Goal: Information Seeking & Learning: Learn about a topic

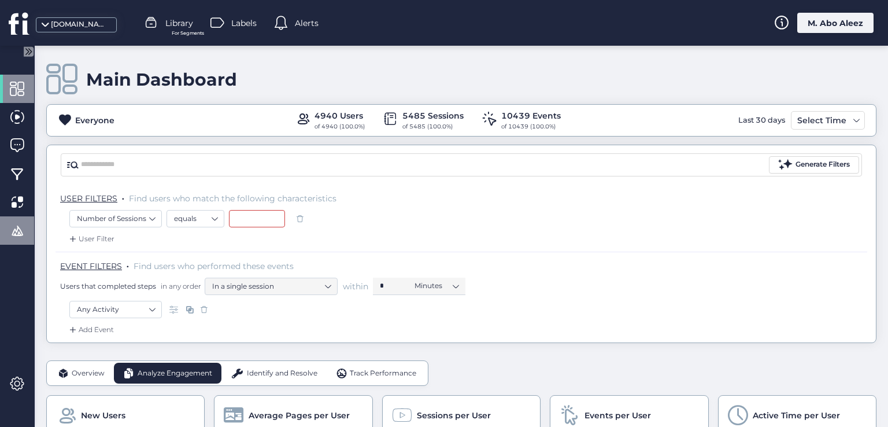
click at [14, 240] on div at bounding box center [17, 230] width 34 height 28
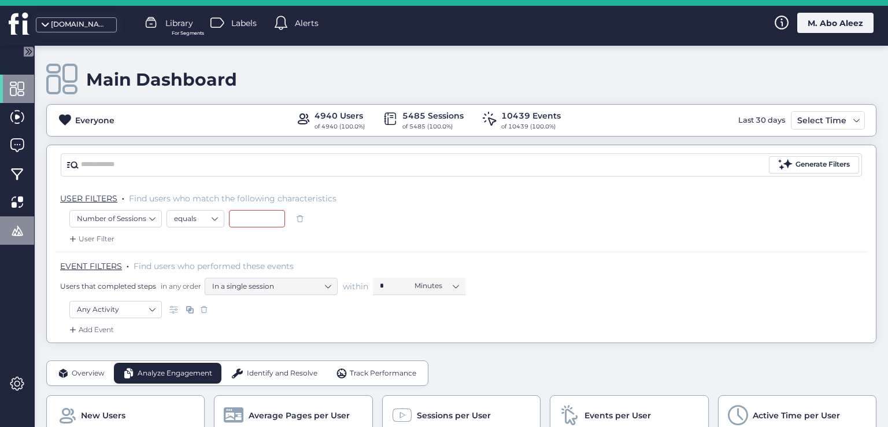
click at [9, 229] on div at bounding box center [17, 230] width 34 height 28
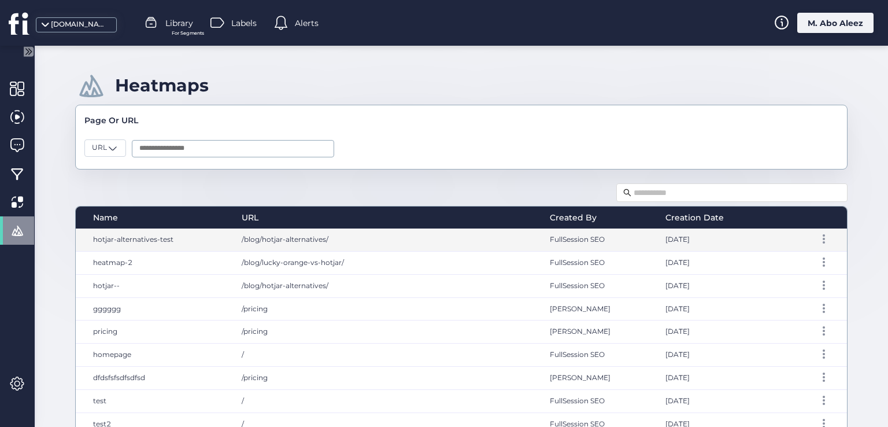
click at [278, 246] on div "/blog/hotjar-alternatives/" at bounding box center [384, 239] width 309 height 23
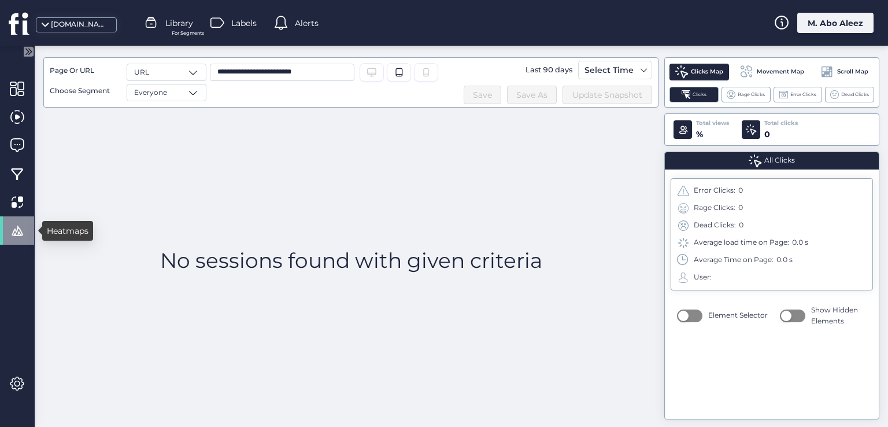
click at [27, 235] on div at bounding box center [17, 230] width 34 height 28
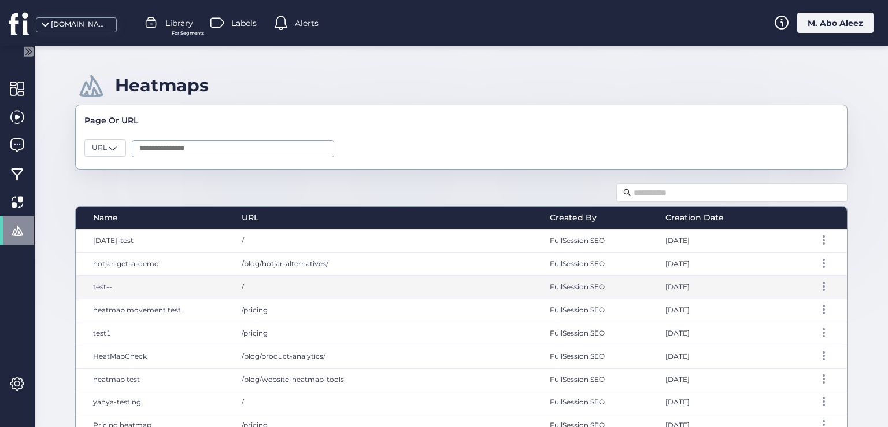
scroll to position [231, 0]
click at [321, 292] on div "/" at bounding box center [384, 284] width 309 height 23
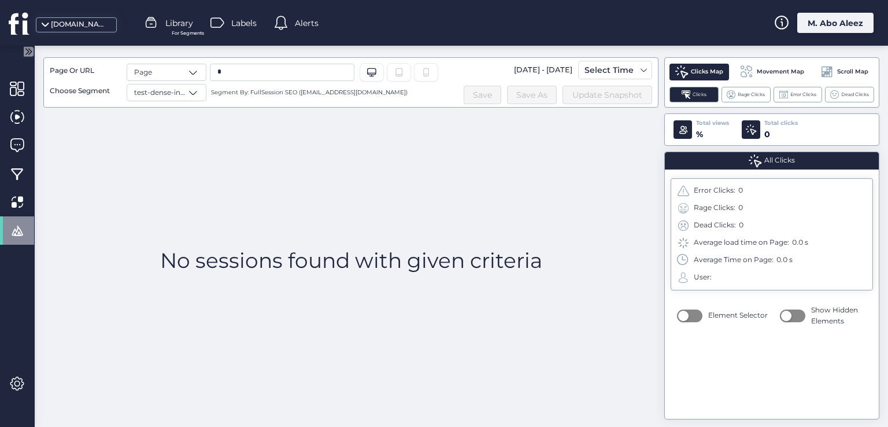
click at [16, 228] on span at bounding box center [17, 230] width 14 height 14
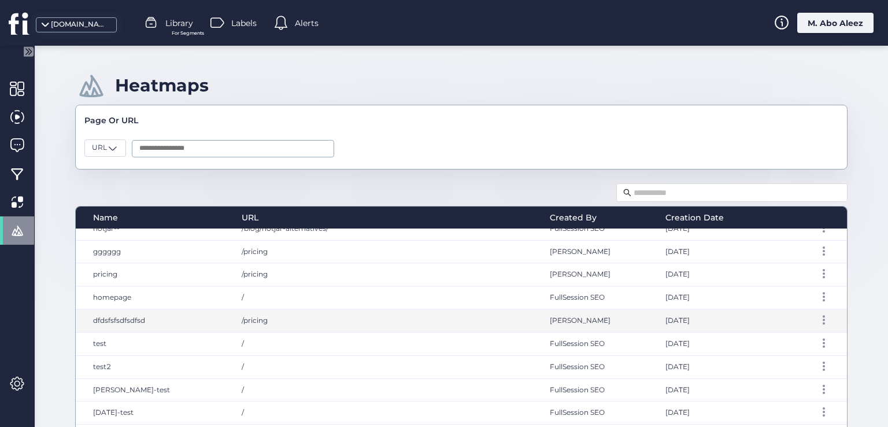
scroll to position [58, 0]
click at [310, 320] on div "/pricing" at bounding box center [384, 320] width 309 height 23
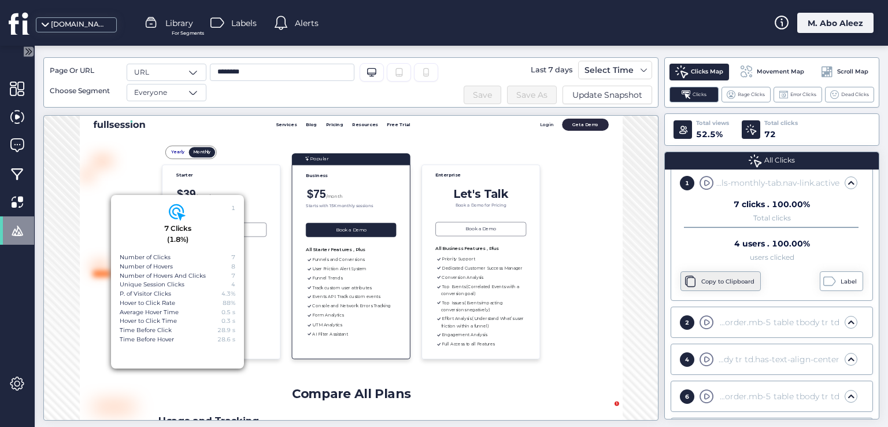
click at [710, 283] on div "Copy to Clipboard" at bounding box center [729, 281] width 56 height 9
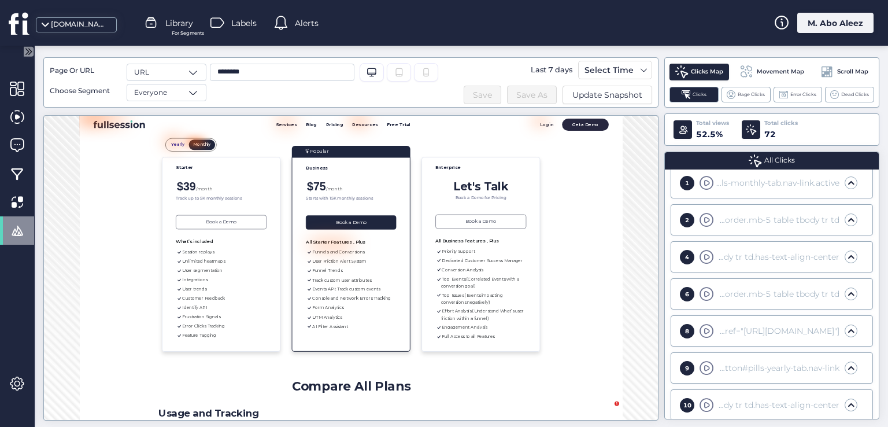
click at [731, 266] on div "4 figure.wp-block-table.plans-table.h-borders.border.mb-5 table tbody tr td.has…" at bounding box center [772, 256] width 194 height 23
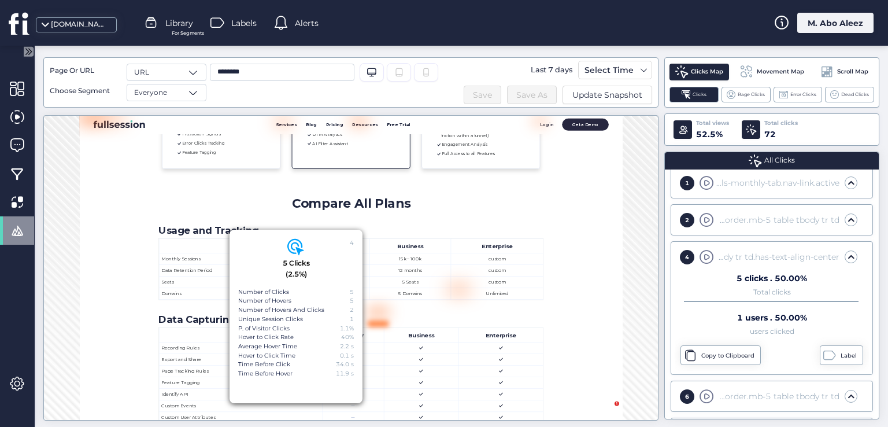
scroll to position [538, 0]
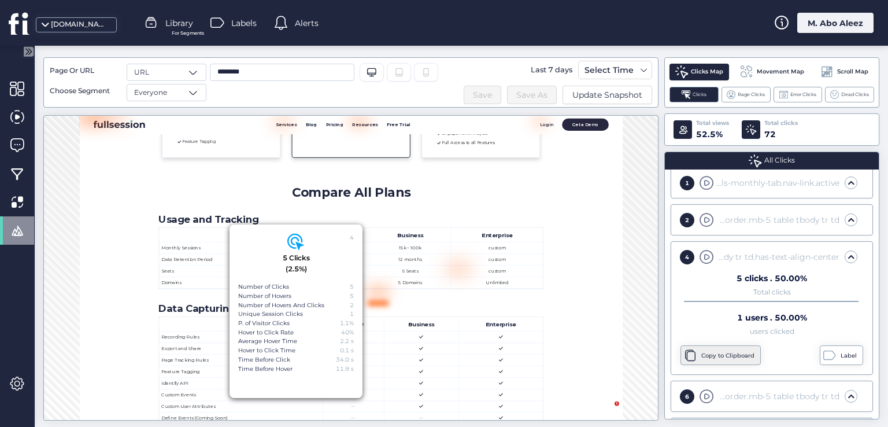
click at [715, 351] on div "Copy to Clipboard" at bounding box center [729, 355] width 56 height 9
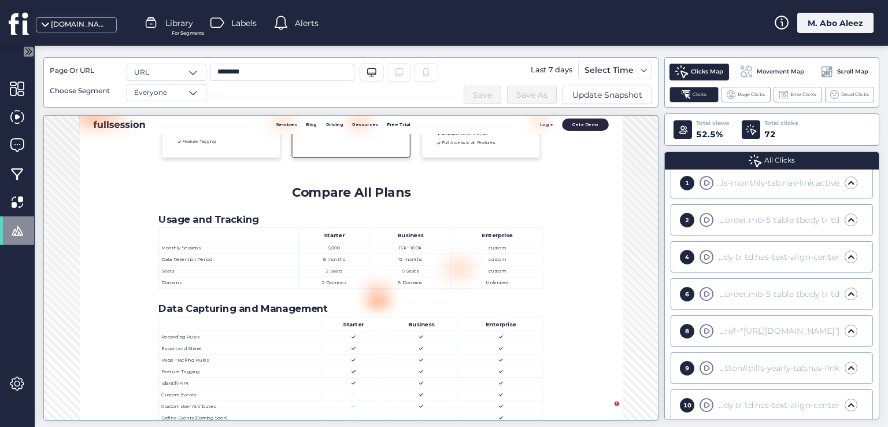
click at [743, 327] on div "div.container-fluid.px-lg-5 div#main-navbar-content.collapse.navbar-collapse ul…" at bounding box center [777, 330] width 123 height 13
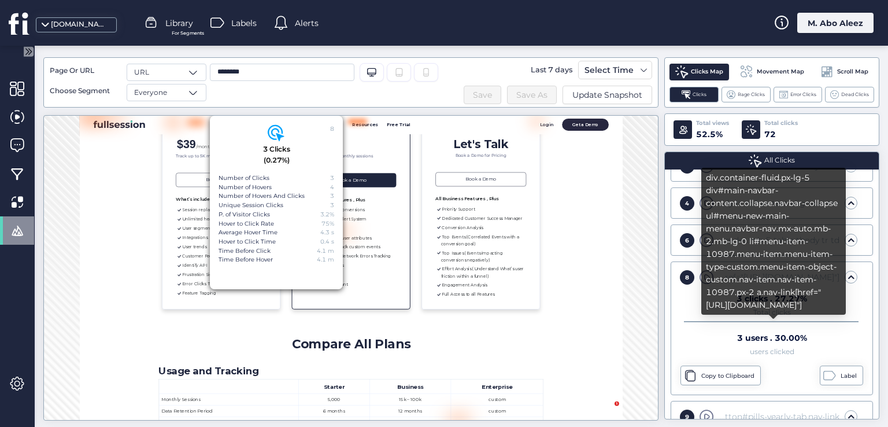
scroll to position [289, 0]
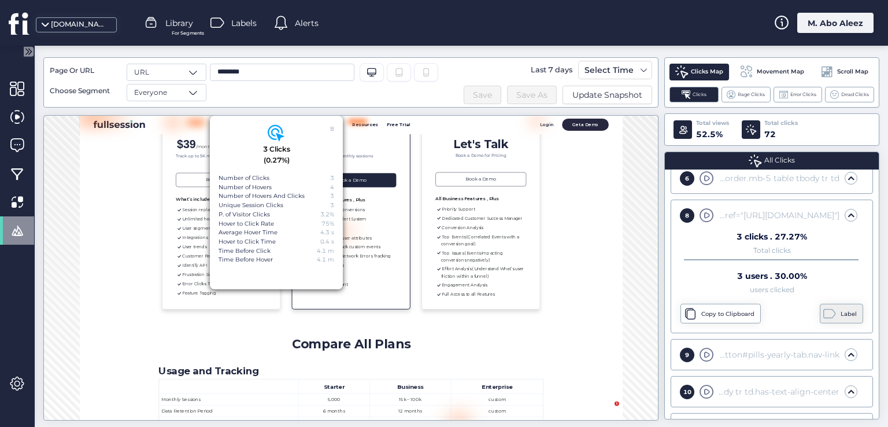
click at [823, 312] on span at bounding box center [829, 313] width 13 height 13
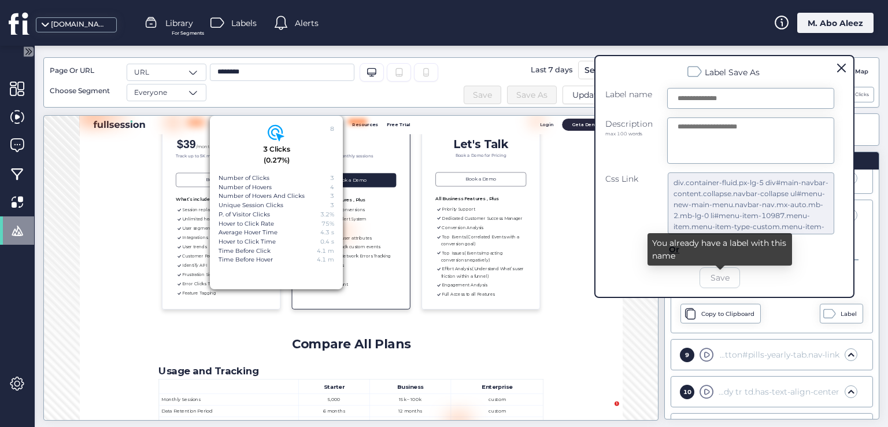
click at [804, 283] on form "Label name Description max 100 words Css Link div.container-fluid.px-lg-5 div#m…" at bounding box center [719, 188] width 229 height 200
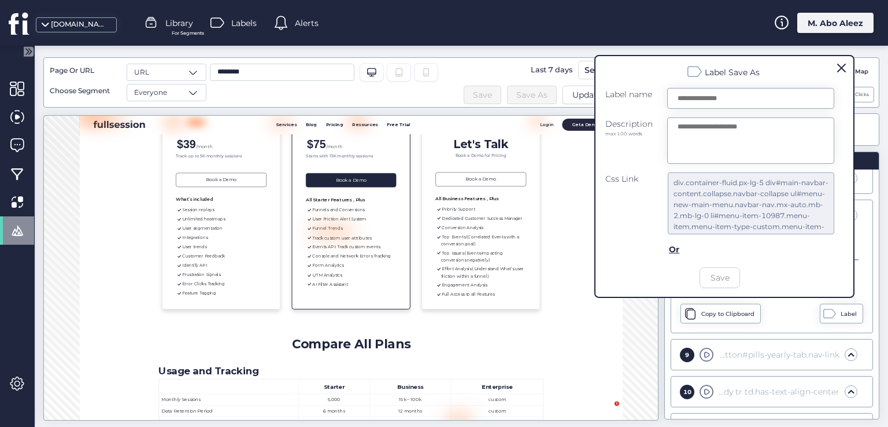
click at [839, 66] on span at bounding box center [841, 68] width 9 height 9
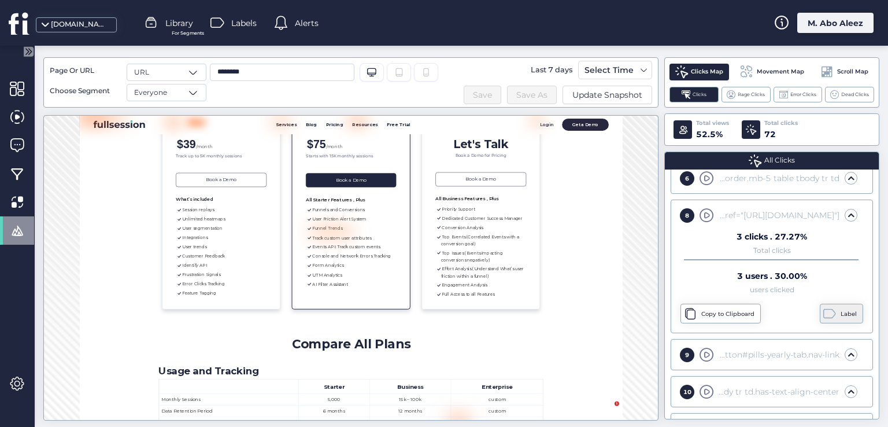
click at [842, 305] on div "Label" at bounding box center [841, 313] width 43 height 20
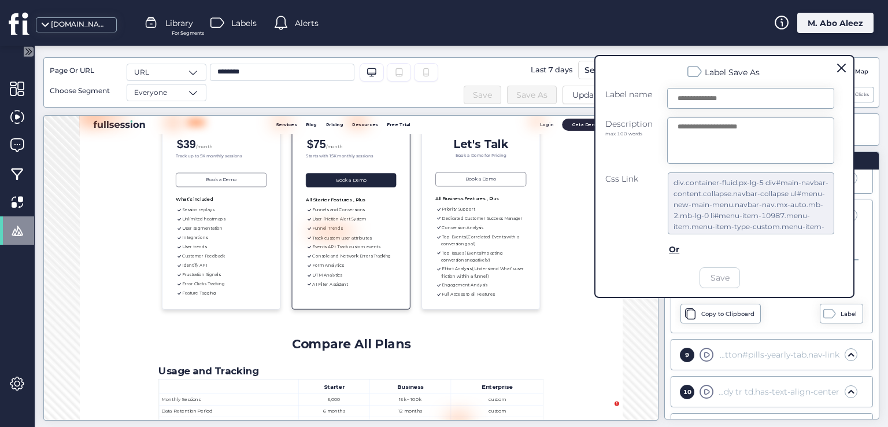
click at [842, 70] on span at bounding box center [841, 68] width 9 height 9
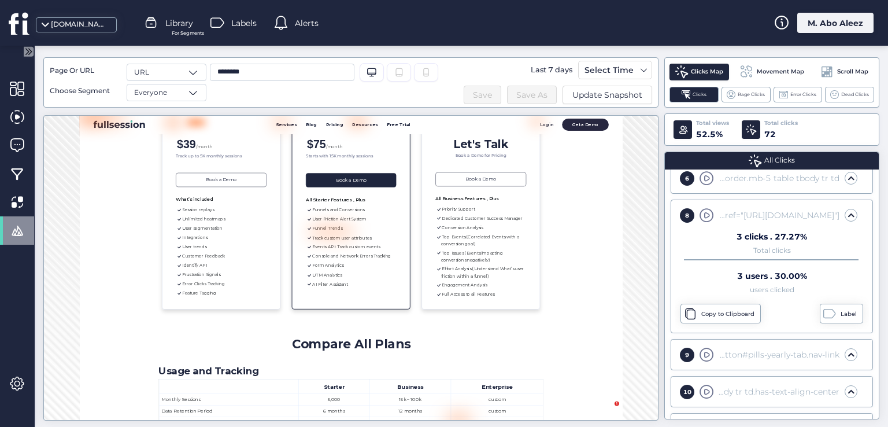
click at [735, 324] on div "3 clicks . 27.27% Total clicks 3 users . 30.00% users clicked Copy to Clipboard…" at bounding box center [772, 278] width 194 height 102
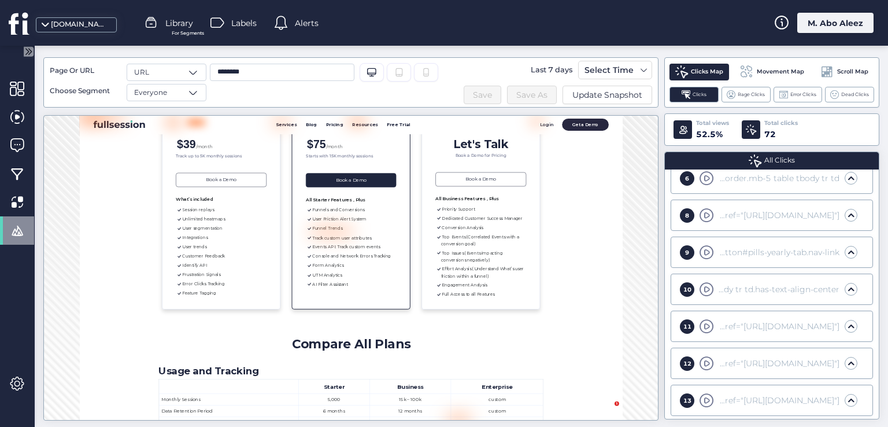
click at [726, 288] on div "figure.wp-block-table.plans-table.h-borders.border.mb-5 table tbody tr td.has-t…" at bounding box center [777, 289] width 123 height 13
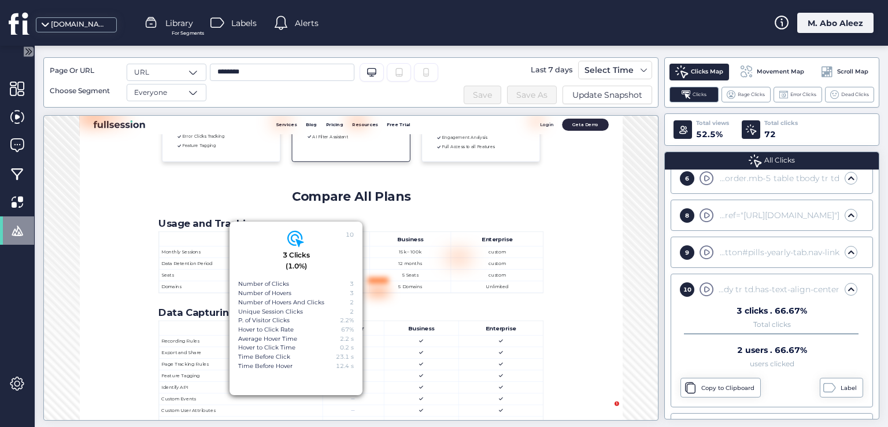
scroll to position [576, 0]
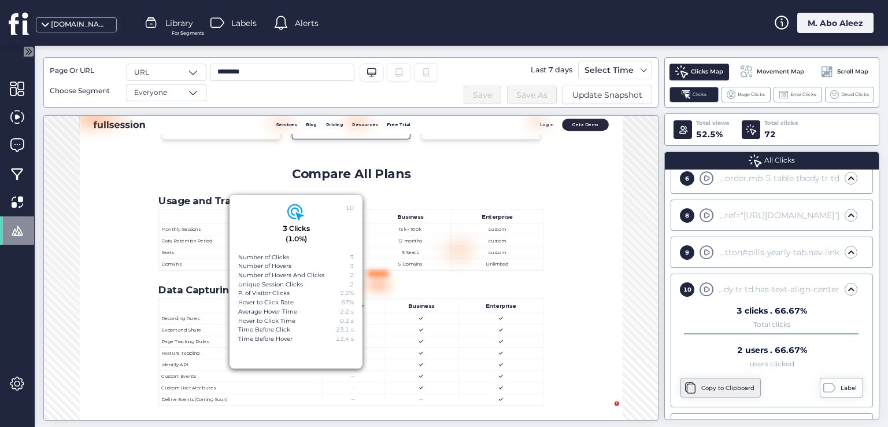
click at [725, 377] on div "Copy to Clipboard" at bounding box center [720, 387] width 80 height 20
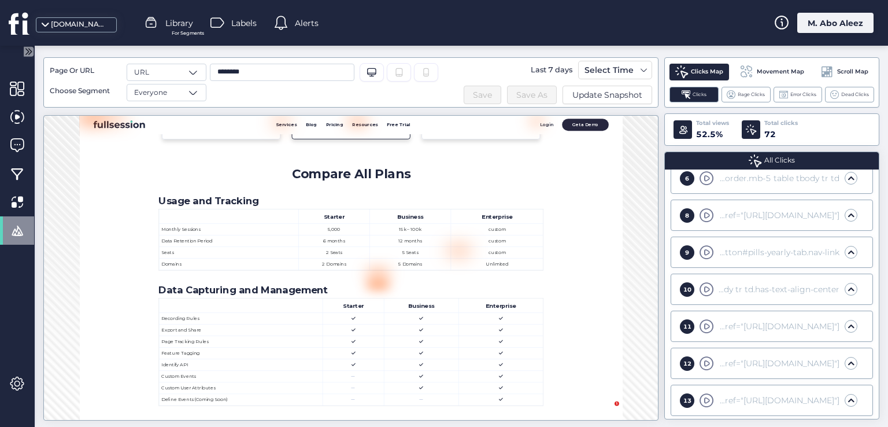
click at [729, 260] on div "9 div.w-auto div#pricing-plan-pills.d-inline-flex.mb-3.p-1 ul#pills-tab.nav.nav…" at bounding box center [772, 251] width 194 height 23
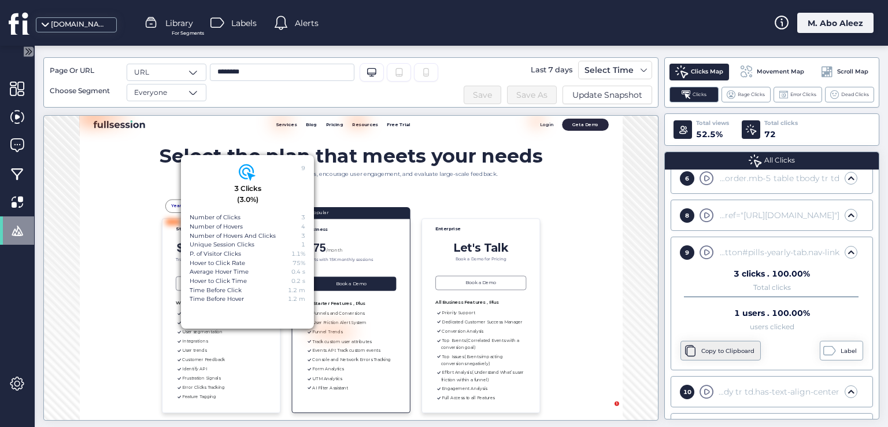
scroll to position [0, 0]
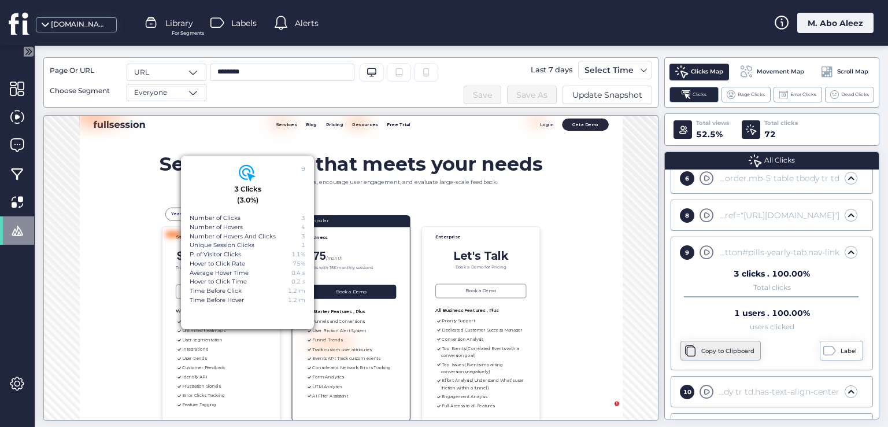
click at [743, 346] on div "Copy to Clipboard" at bounding box center [729, 350] width 56 height 9
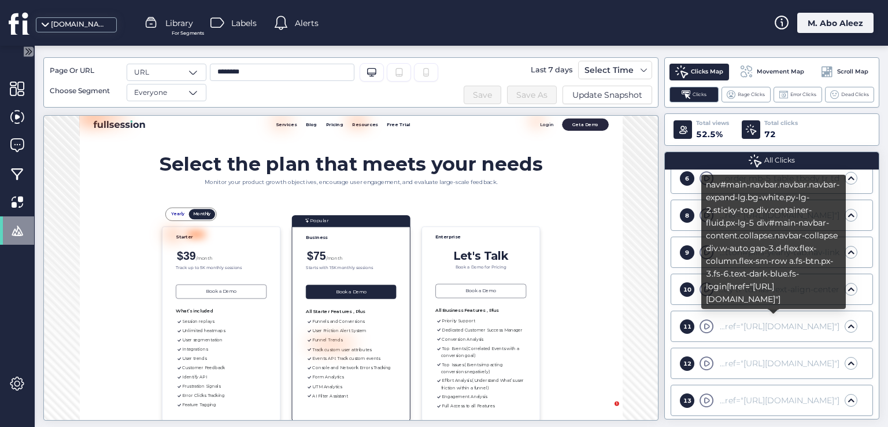
click at [727, 320] on div "nav#main-navbar.navbar.navbar-expand-lg.bg-white.py-lg-2.sticky-top div.contain…" at bounding box center [777, 326] width 123 height 13
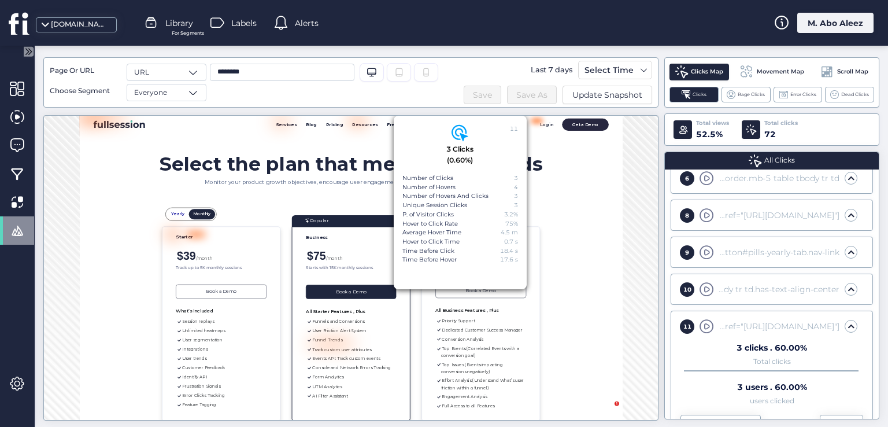
scroll to position [347, 0]
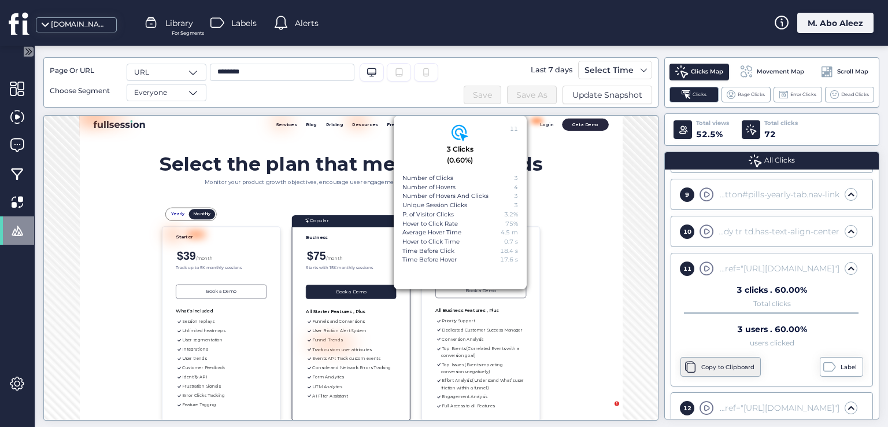
click at [716, 362] on div "Copy to Clipboard" at bounding box center [729, 366] width 56 height 9
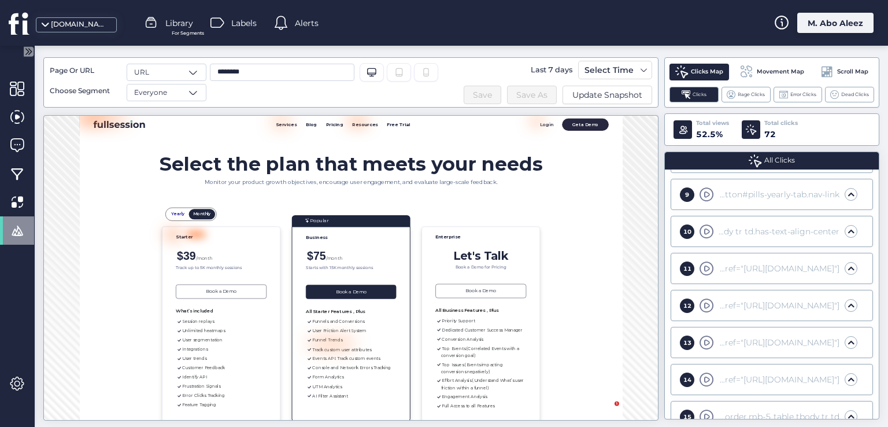
click at [785, 257] on div "11 nav#main-navbar.navbar.navbar-expand-lg.bg-white.py-lg-2.sticky-top div.cont…" at bounding box center [772, 268] width 194 height 23
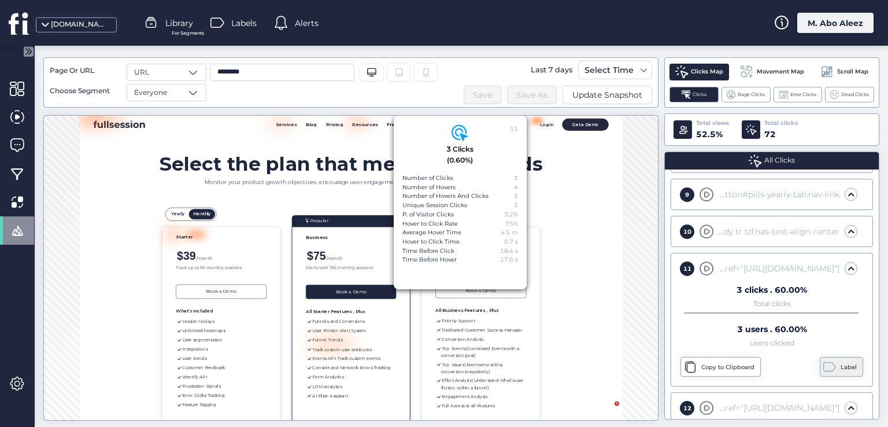
click at [841, 364] on div "Label" at bounding box center [850, 366] width 19 height 9
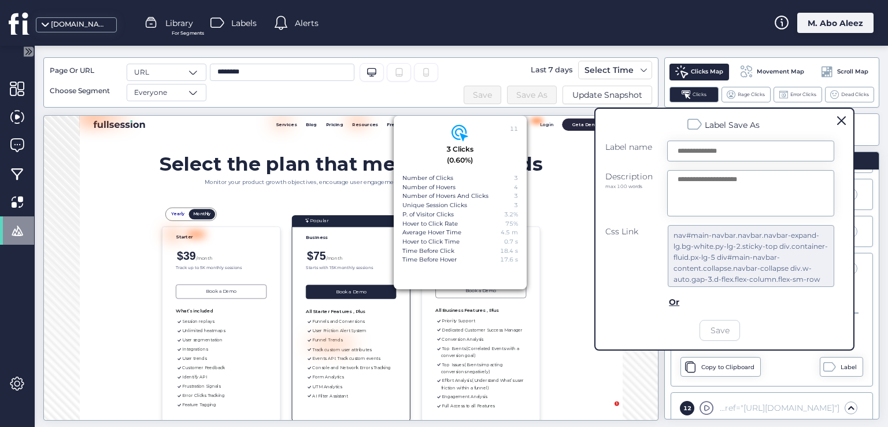
click at [840, 123] on span at bounding box center [841, 120] width 9 height 9
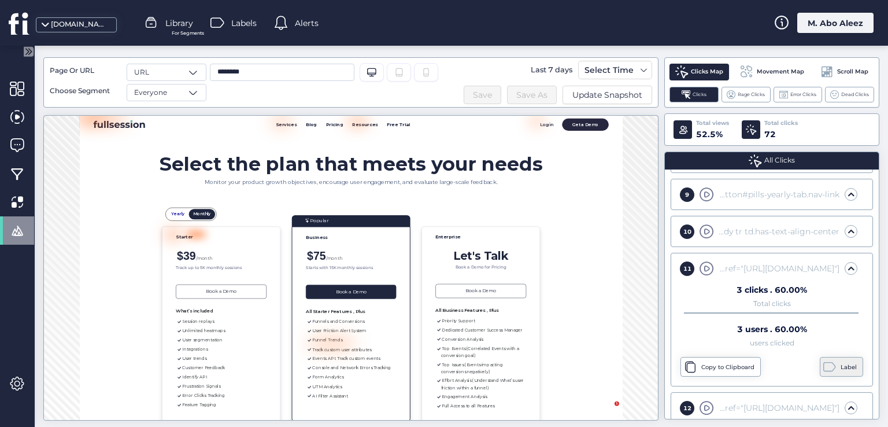
click at [825, 357] on div "Label" at bounding box center [841, 367] width 43 height 20
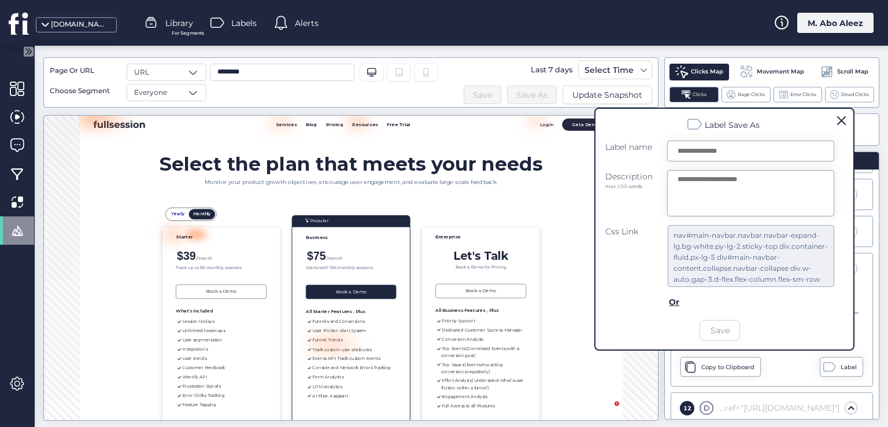
click at [590, 357] on div at bounding box center [461, 236] width 853 height 381
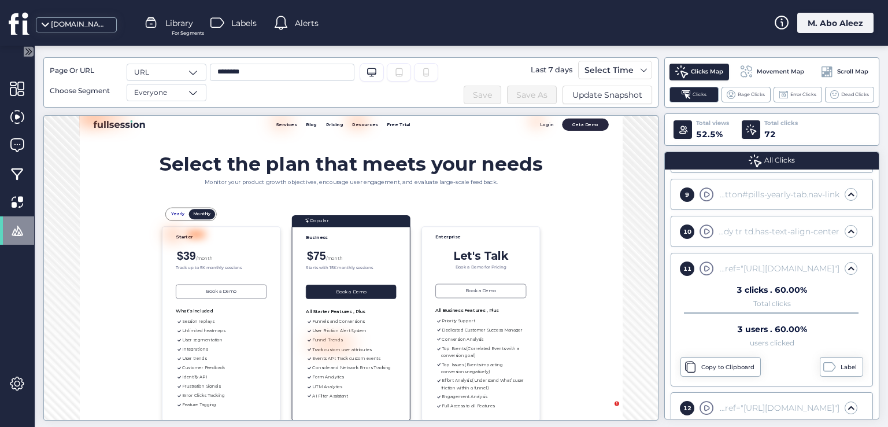
click at [745, 349] on div "3 clicks . 60.00% Total clicks 3 users . 60.00% users clicked Copy to Clipboard…" at bounding box center [772, 331] width 194 height 102
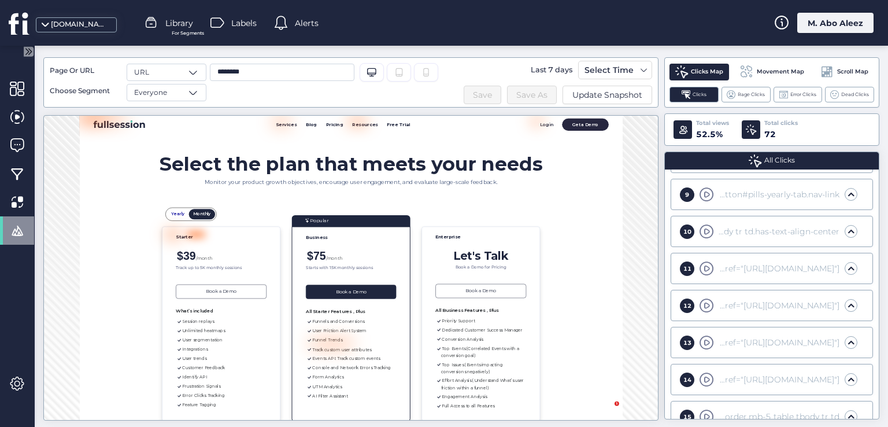
click at [724, 331] on div "13 div.container-fluid.px-lg-5 div#main-navbar-content.collapse.navbar-collapse…" at bounding box center [772, 342] width 194 height 23
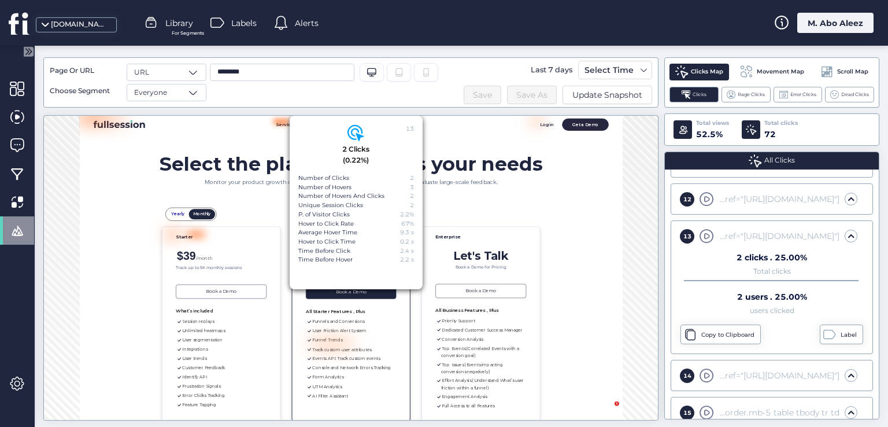
scroll to position [462, 0]
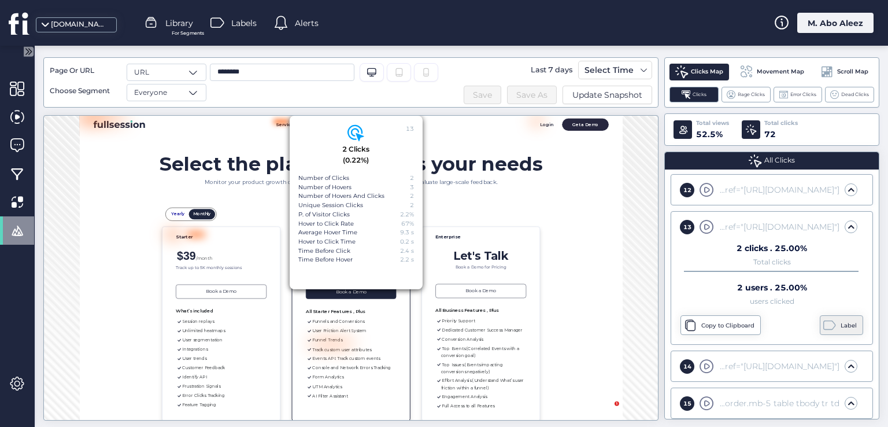
click at [841, 323] on div "Label" at bounding box center [850, 325] width 19 height 9
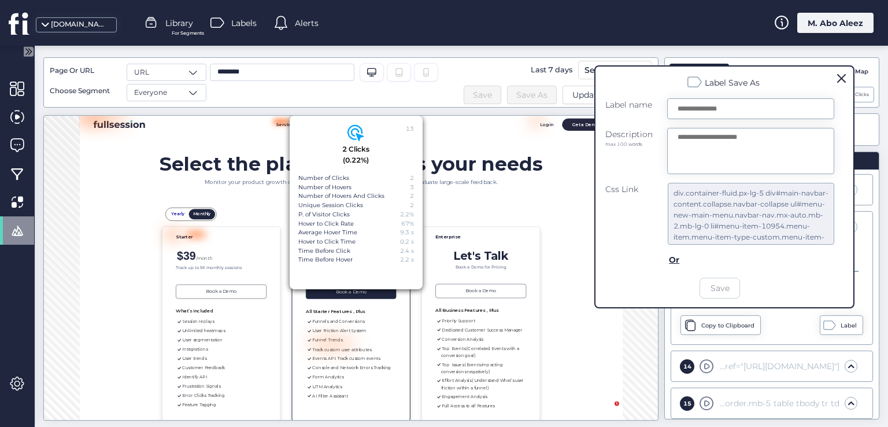
click at [788, 328] on div at bounding box center [461, 236] width 853 height 381
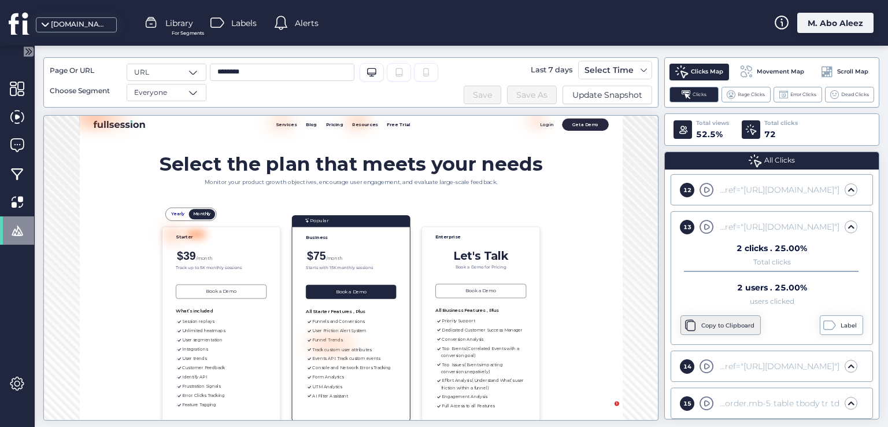
click at [732, 324] on div "Copy to Clipboard" at bounding box center [729, 325] width 56 height 9
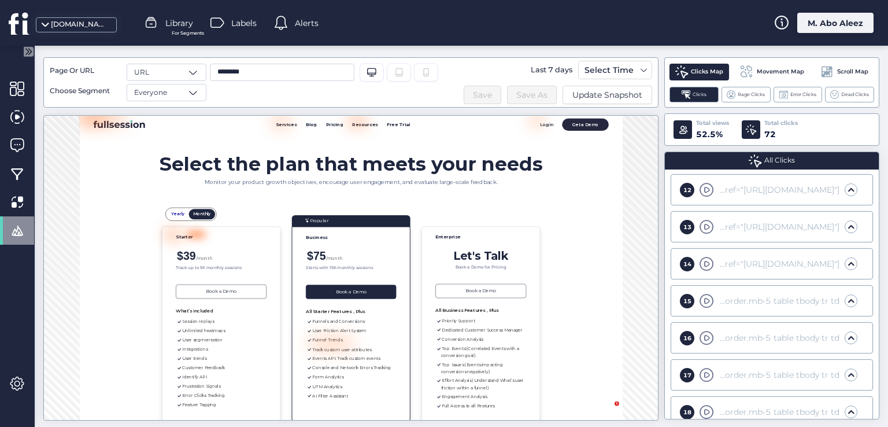
click at [684, 270] on div "14 div.widget.widget_nav_menu div.menu-footer-col-1-container ul#[DOMAIN_NAME] …" at bounding box center [772, 263] width 194 height 23
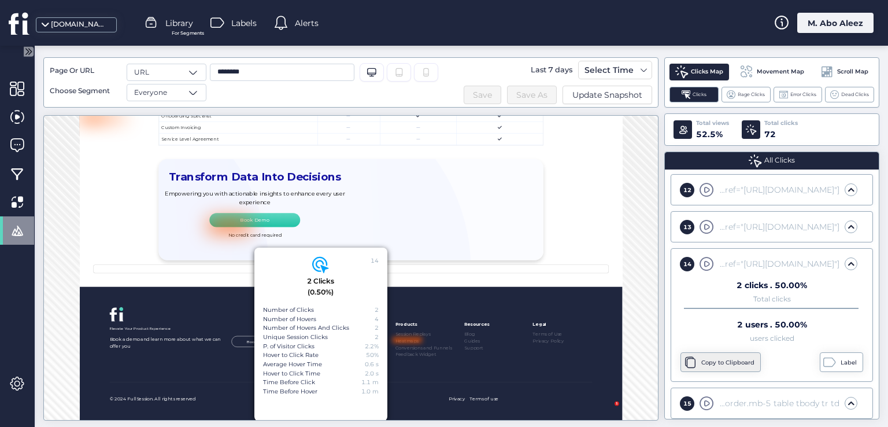
scroll to position [2855, 0]
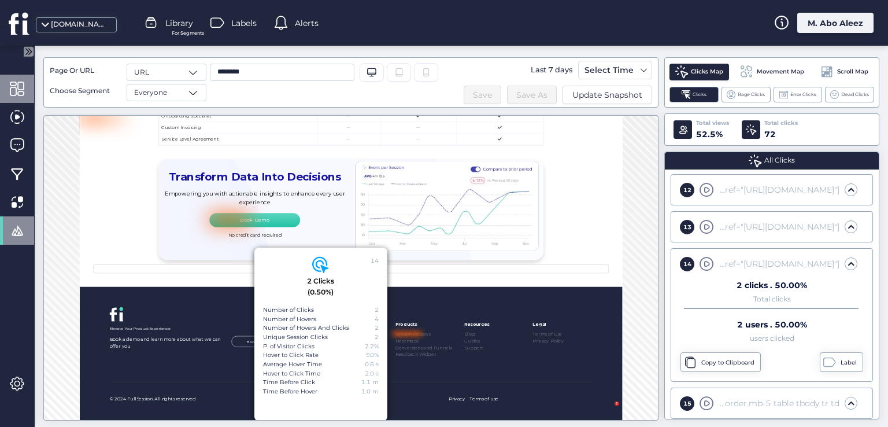
click at [17, 91] on span at bounding box center [17, 89] width 14 height 14
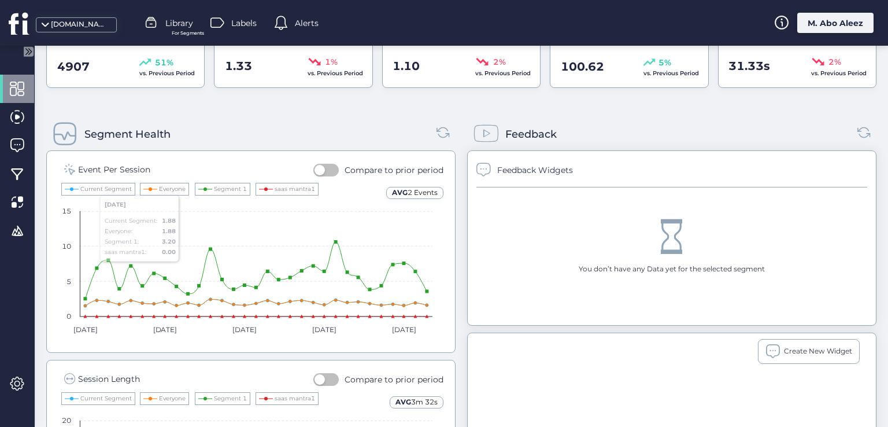
scroll to position [264, 0]
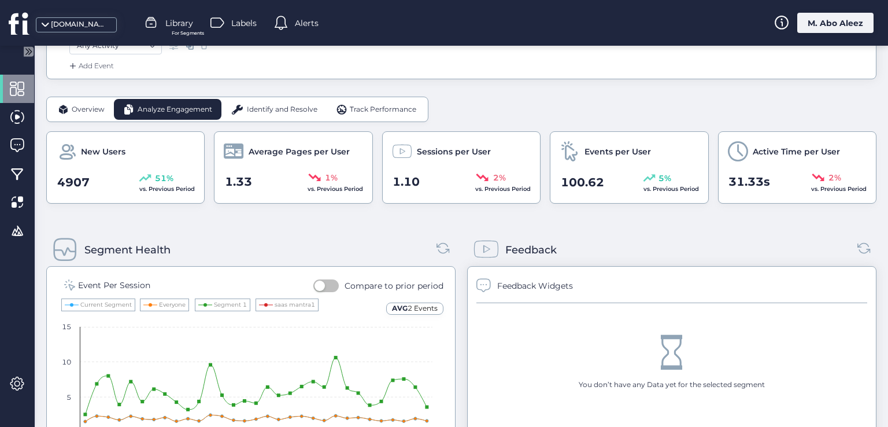
click at [96, 106] on span "Overview" at bounding box center [88, 109] width 33 height 11
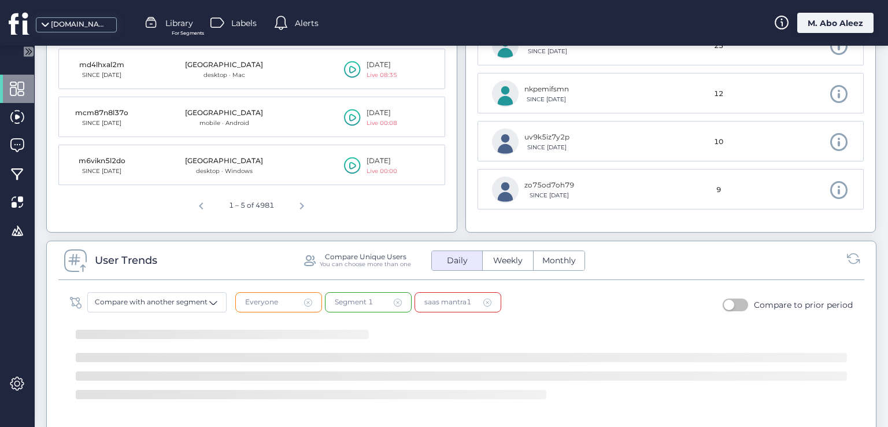
scroll to position [816, 0]
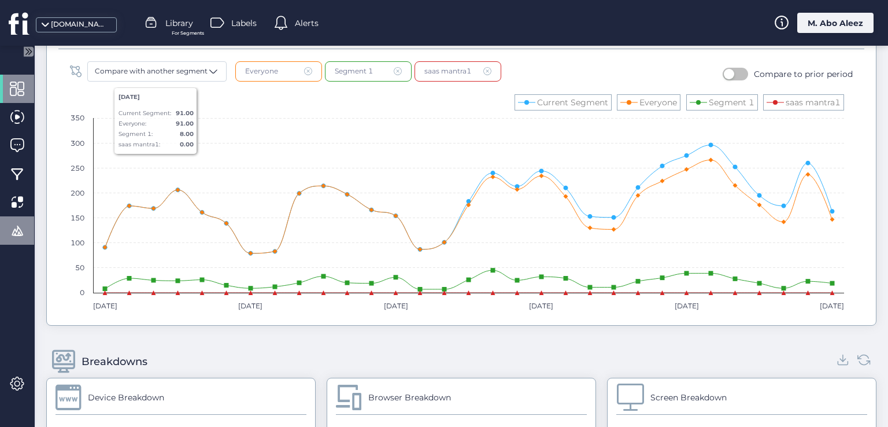
click at [25, 229] on div at bounding box center [17, 230] width 34 height 28
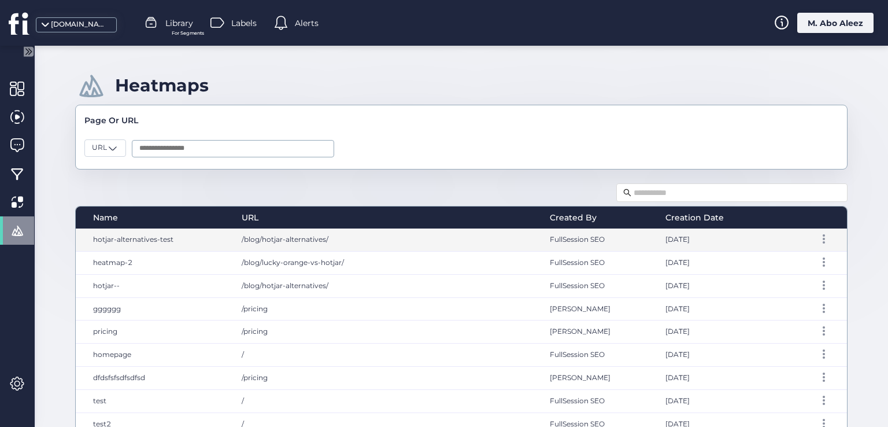
click at [310, 235] on span "/blog/hotjar-alternatives/" at bounding box center [285, 239] width 87 height 9
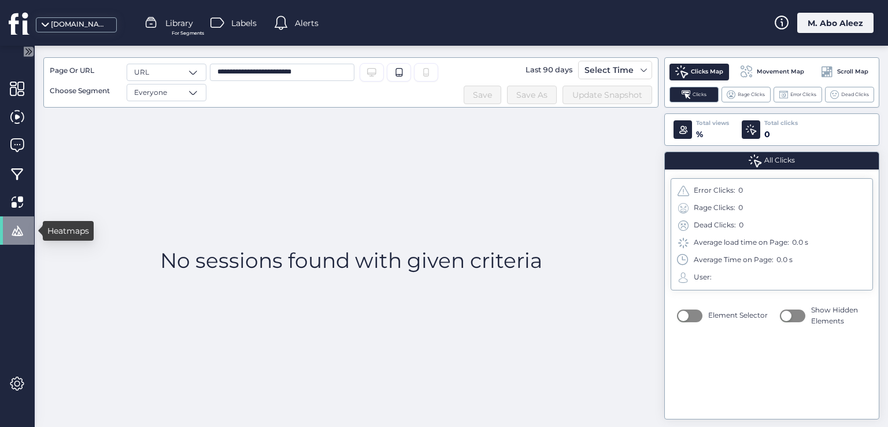
click at [11, 231] on span at bounding box center [17, 230] width 14 height 14
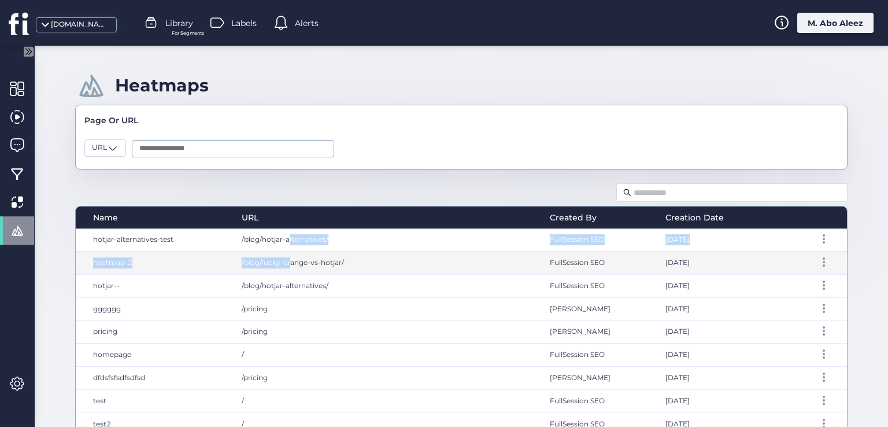
click at [287, 253] on div "hotjar-alternatives-test /blog/hotjar-alternatives/ FullSession SEO [DATE] heat…" at bounding box center [461, 366] width 771 height 277
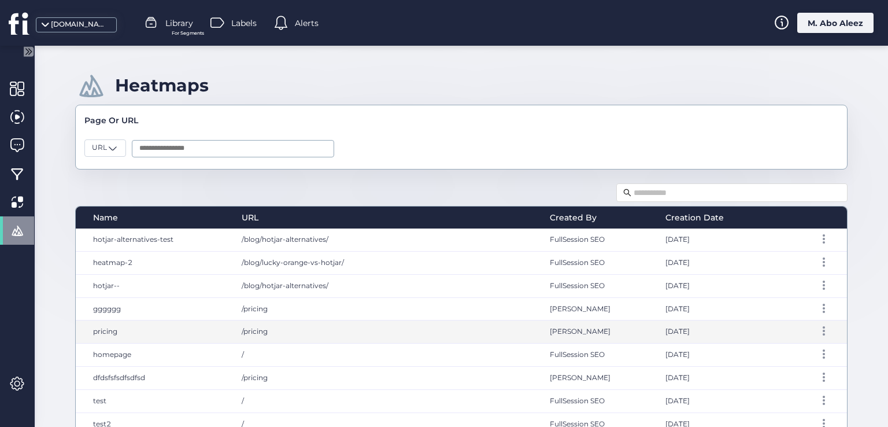
click at [283, 325] on div "/pricing" at bounding box center [384, 331] width 309 height 23
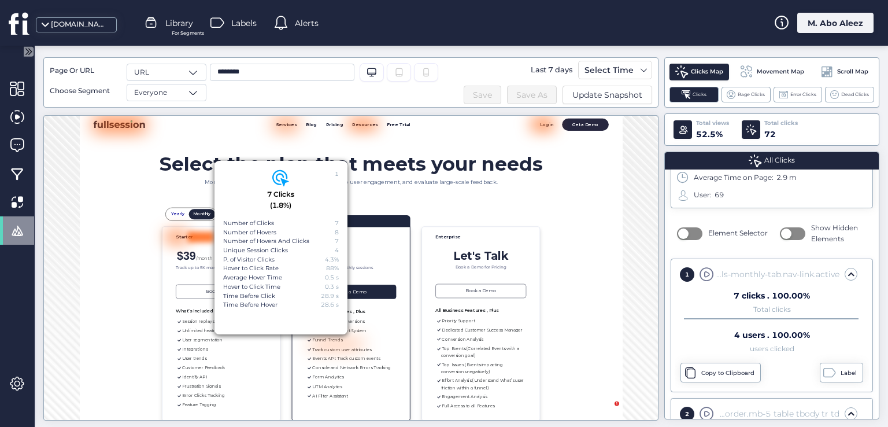
scroll to position [173, 0]
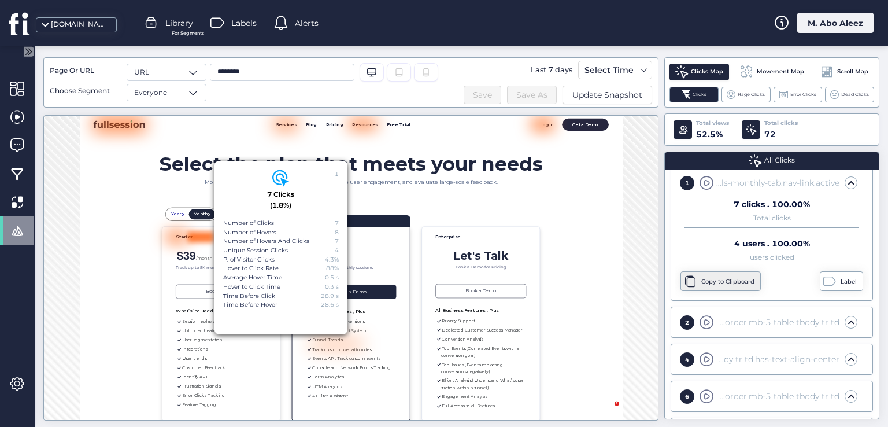
click at [732, 273] on div "Copy to Clipboard" at bounding box center [720, 281] width 80 height 20
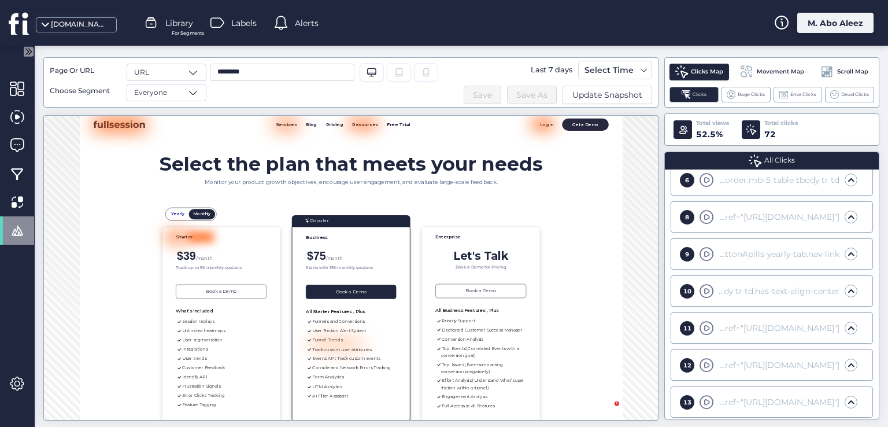
scroll to position [289, 0]
click at [0, 128] on div at bounding box center [17, 117] width 34 height 28
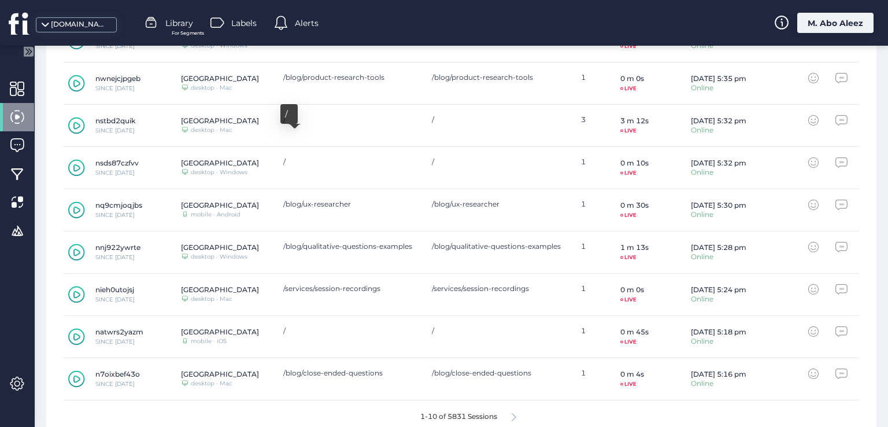
scroll to position [347, 0]
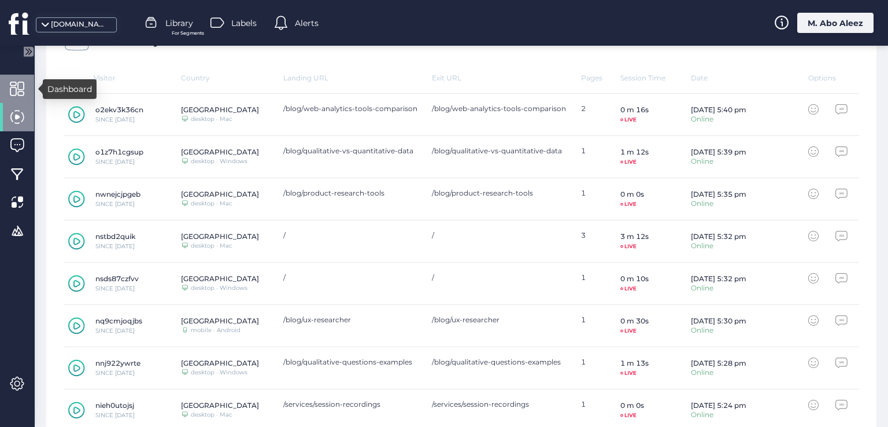
click at [16, 90] on span at bounding box center [17, 89] width 14 height 14
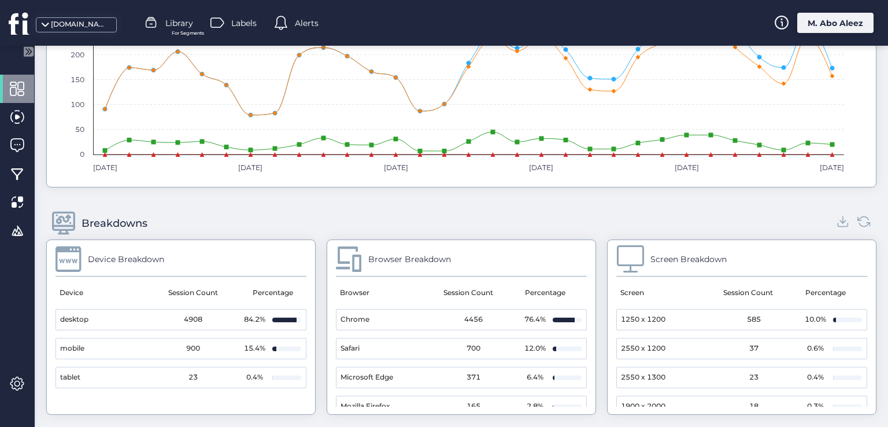
scroll to position [983, 0]
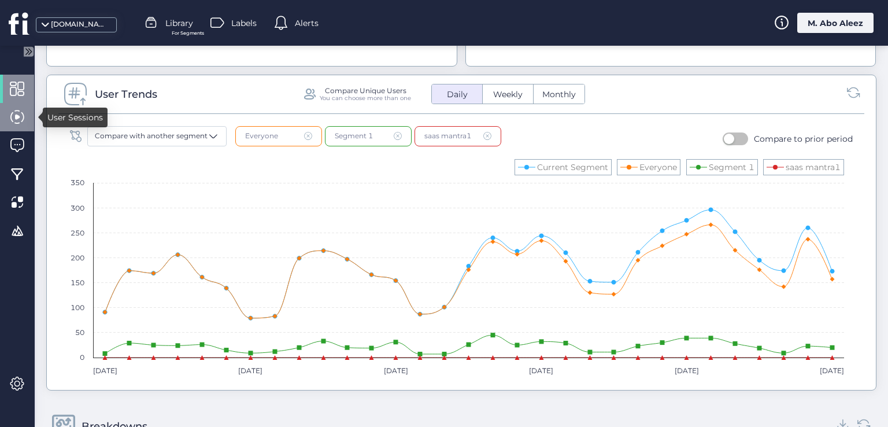
click at [20, 126] on div at bounding box center [17, 117] width 34 height 28
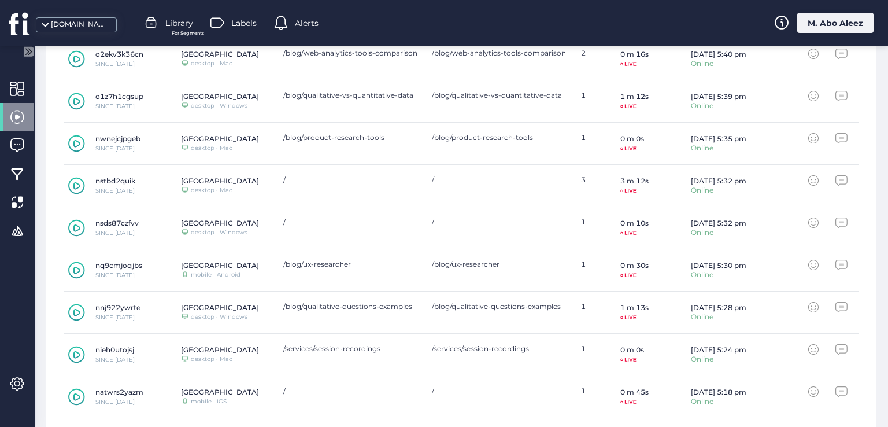
scroll to position [478, 0]
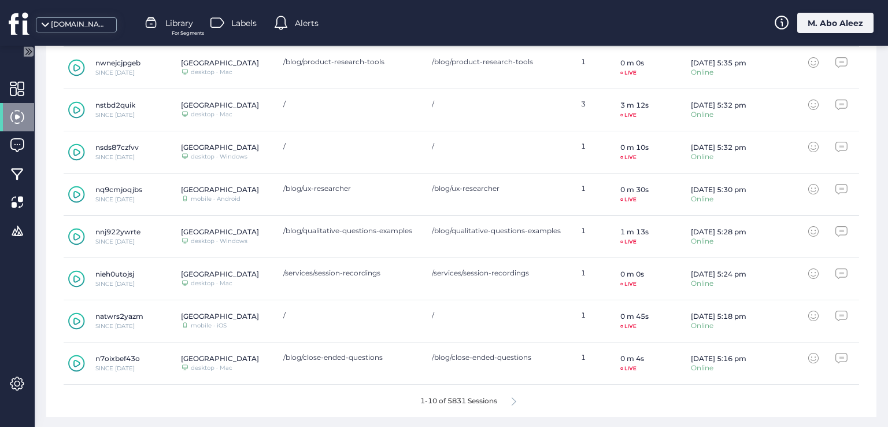
click at [512, 402] on icon at bounding box center [514, 401] width 5 height 9
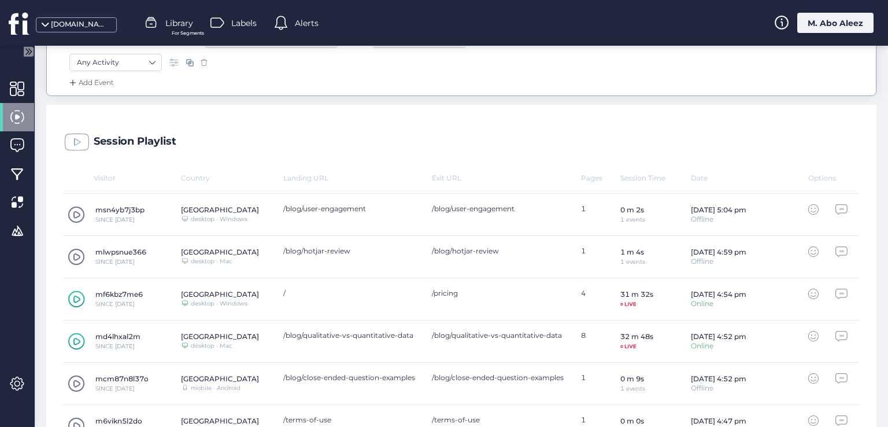
scroll to position [189, 0]
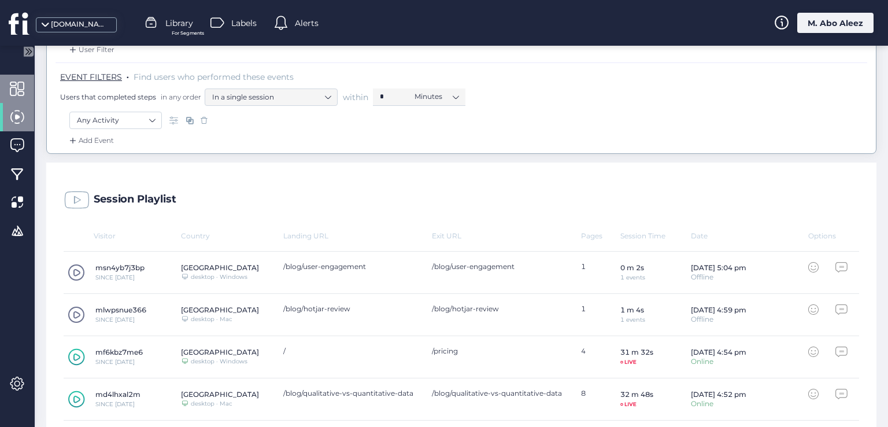
click at [25, 99] on div at bounding box center [17, 89] width 34 height 28
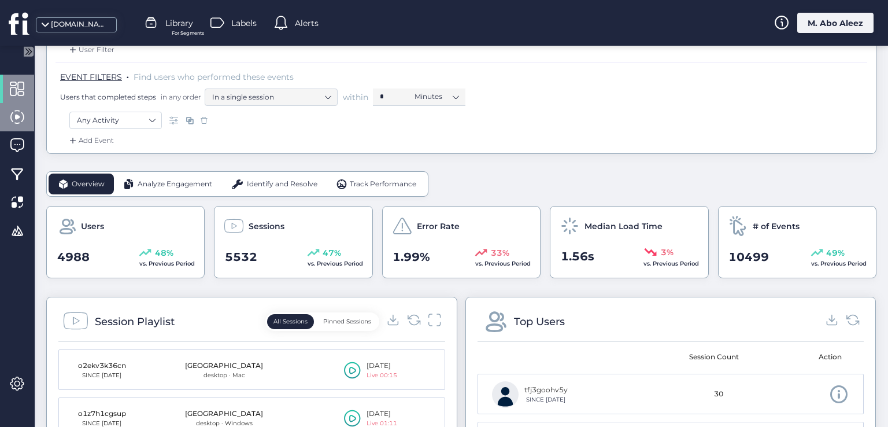
click at [18, 115] on span at bounding box center [17, 117] width 14 height 14
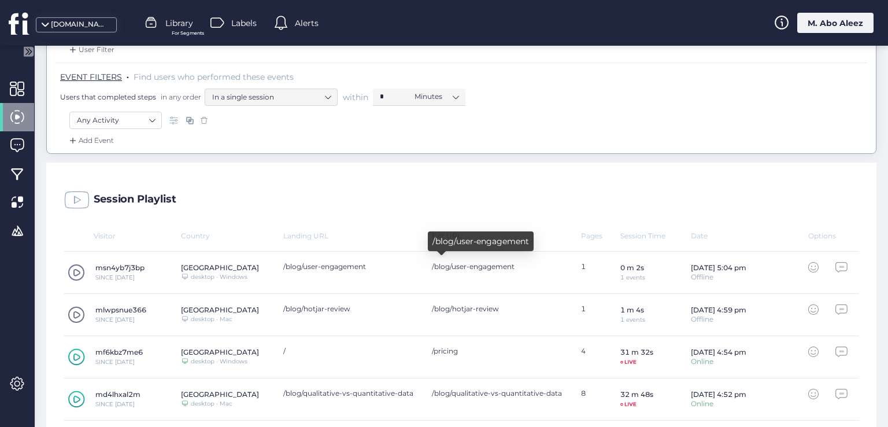
scroll to position [478, 0]
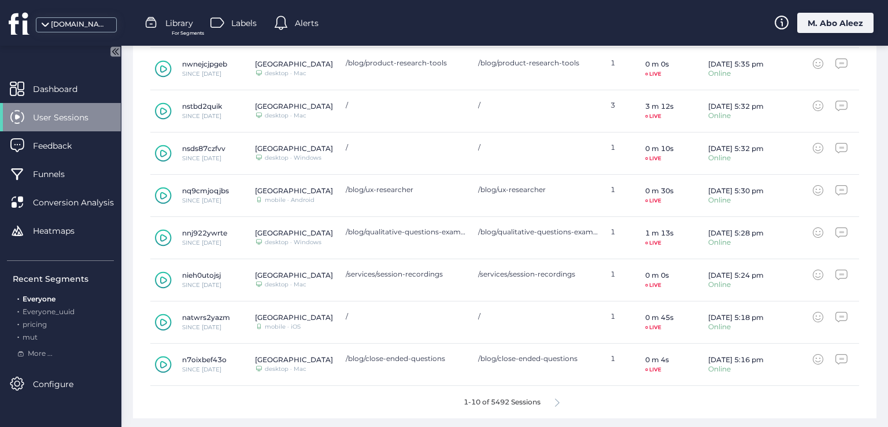
scroll to position [473, 0]
